Goal: Transaction & Acquisition: Purchase product/service

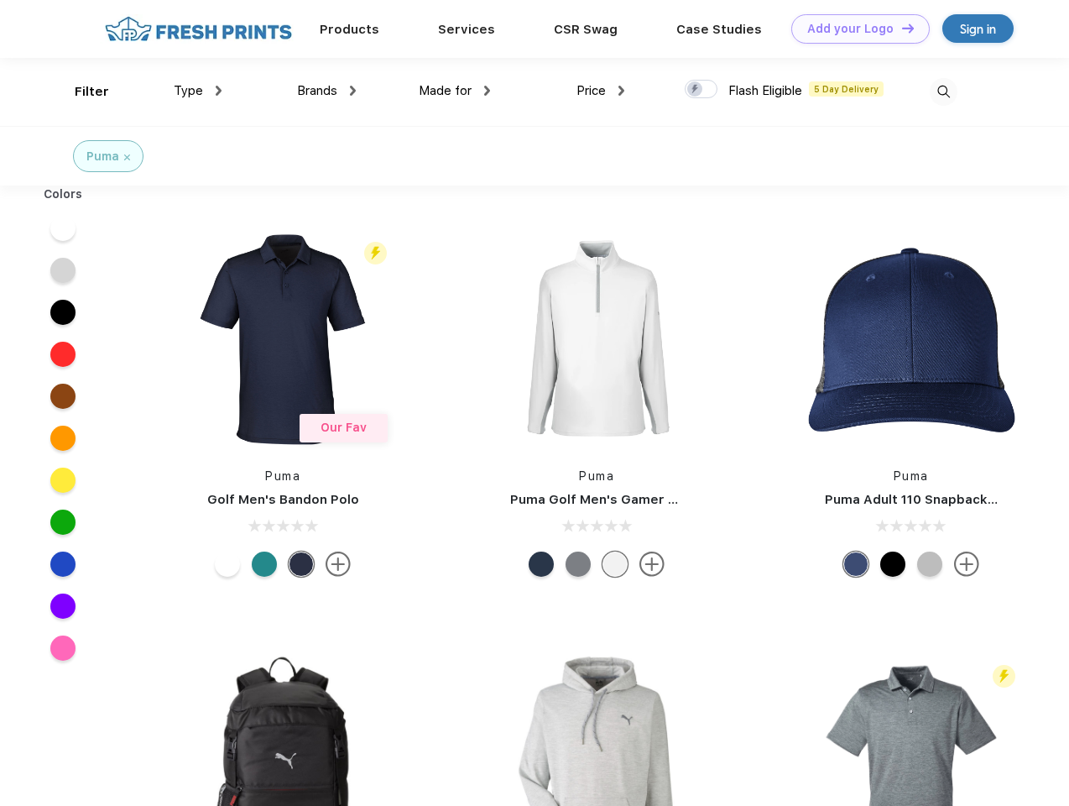
click at [854, 29] on link "Add your Logo Design Tool" at bounding box center [860, 28] width 138 height 29
click at [0, 0] on div "Design Tool" at bounding box center [0, 0] width 0 height 0
click at [901, 28] on link "Add your Logo Design Tool" at bounding box center [860, 28] width 138 height 29
click at [81, 91] on div "Filter" at bounding box center [92, 91] width 34 height 19
click at [198, 91] on span "Type" at bounding box center [188, 90] width 29 height 15
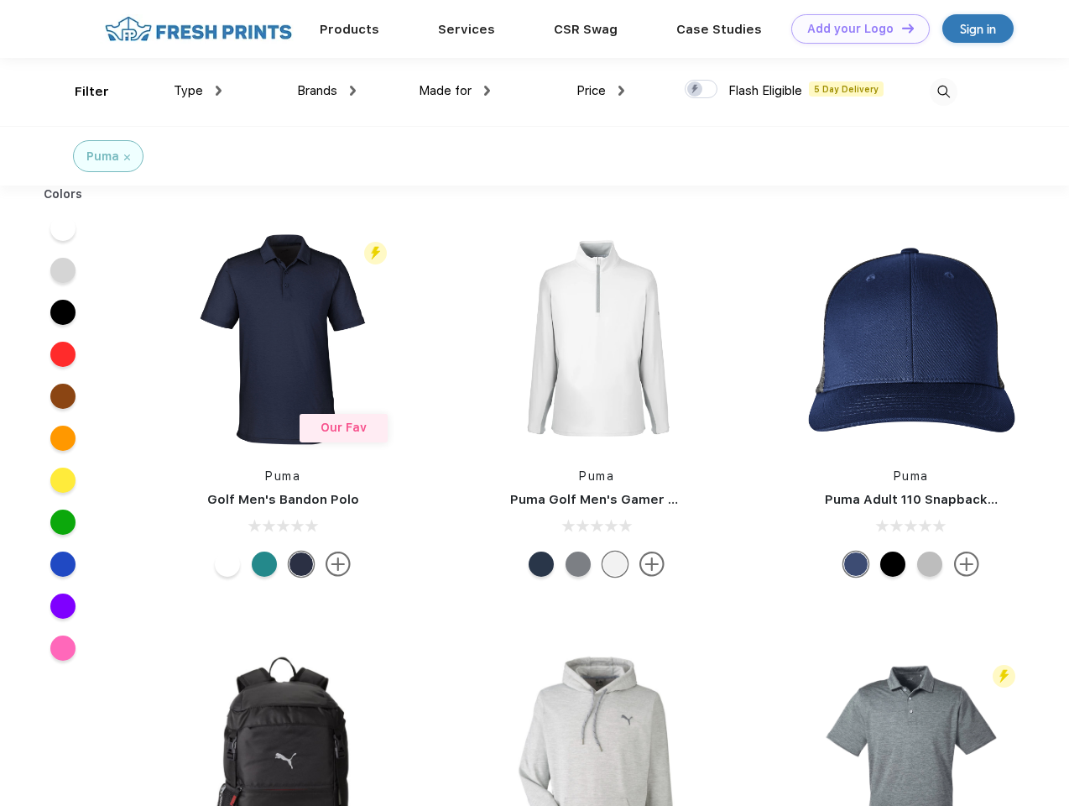
click at [326, 91] on span "Brands" at bounding box center [317, 90] width 40 height 15
click at [455, 91] on span "Made for" at bounding box center [445, 90] width 53 height 15
click at [601, 91] on span "Price" at bounding box center [591, 90] width 29 height 15
click at [702, 90] on div at bounding box center [701, 89] width 33 height 18
click at [696, 90] on input "checkbox" at bounding box center [690, 84] width 11 height 11
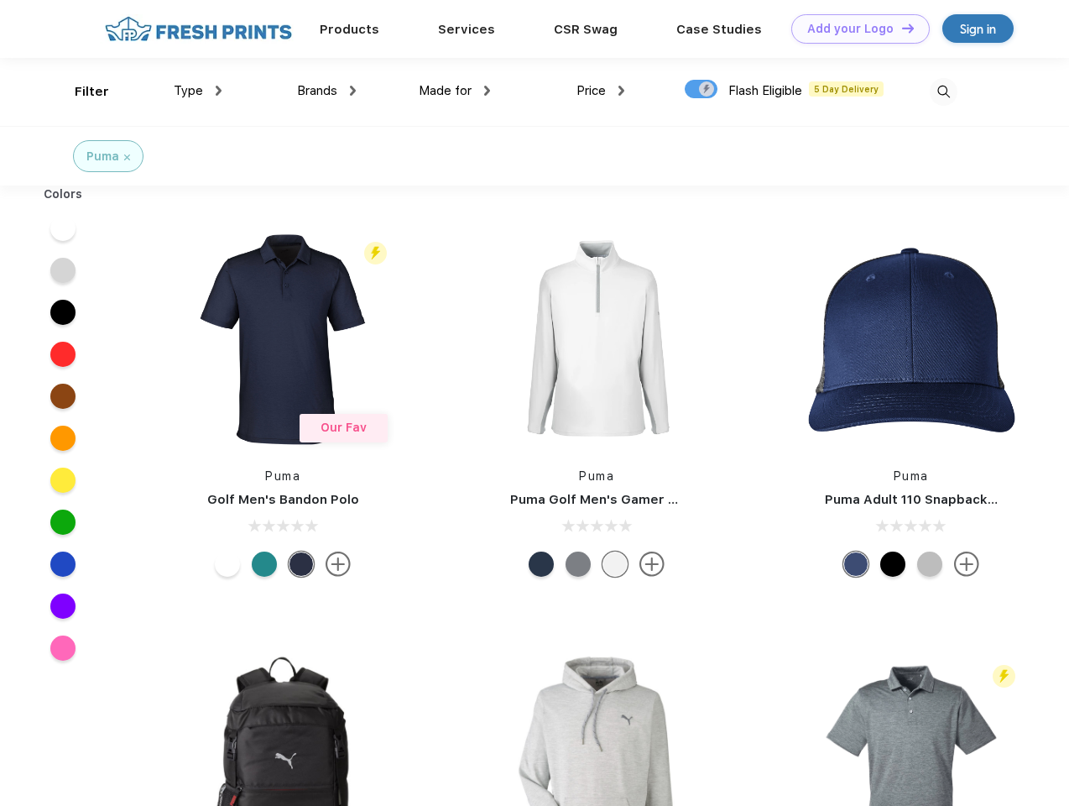
click at [943, 91] on img at bounding box center [944, 92] width 28 height 28
